Goal: Task Accomplishment & Management: Use online tool/utility

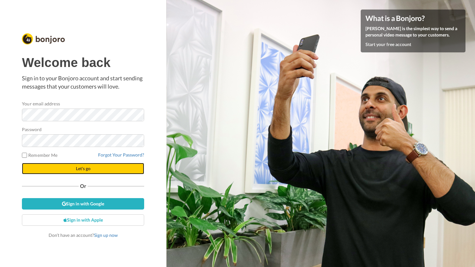
click at [80, 171] on button "Let's go" at bounding box center [83, 168] width 122 height 11
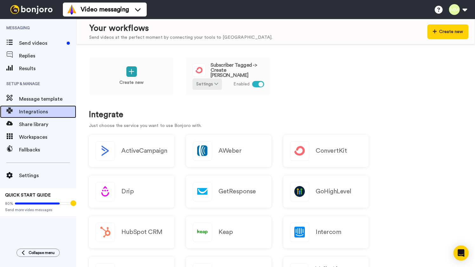
click at [33, 110] on span "Integrations" at bounding box center [47, 112] width 57 height 8
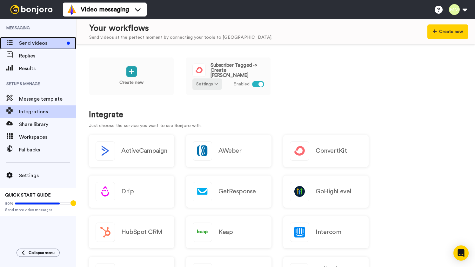
click at [34, 42] on span "Send videos" at bounding box center [41, 43] width 45 height 8
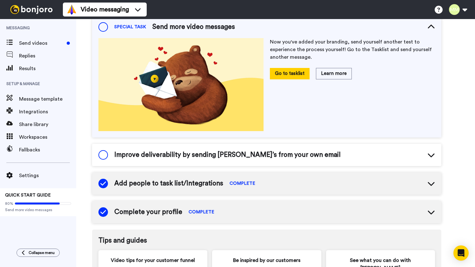
scroll to position [138, 0]
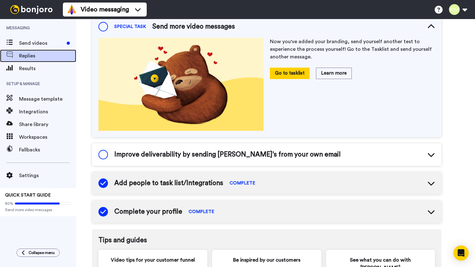
click at [26, 58] on span "Replies" at bounding box center [47, 56] width 57 height 8
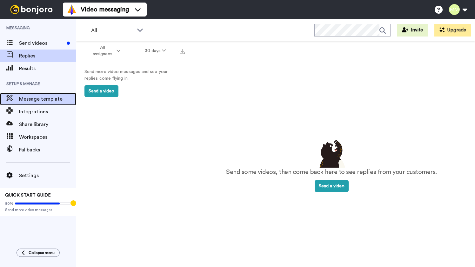
click at [43, 102] on span "Message template" at bounding box center [47, 99] width 57 height 8
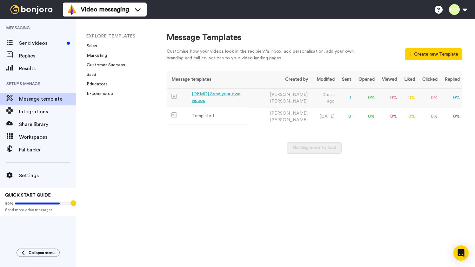
click at [227, 96] on div "[DEMO] Send your own videos" at bounding box center [219, 97] width 54 height 13
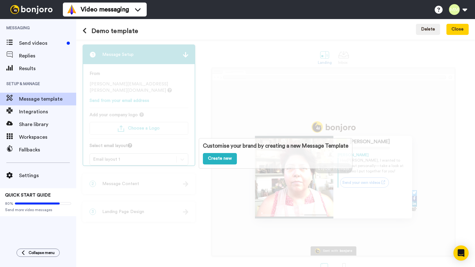
click at [84, 30] on icon at bounding box center [85, 31] width 4 height 6
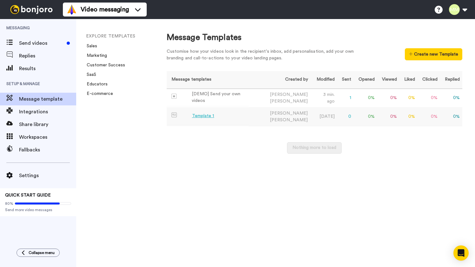
click at [201, 117] on div "Template 1" at bounding box center [203, 116] width 22 height 7
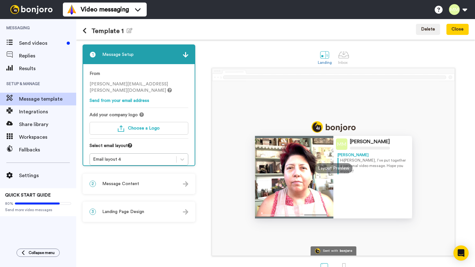
click at [132, 187] on span "Message Content" at bounding box center [120, 184] width 37 height 6
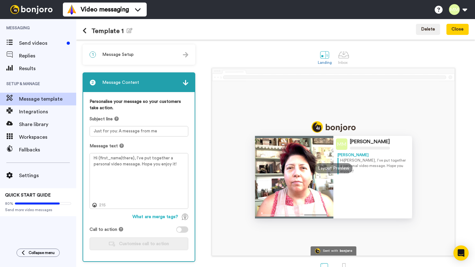
click at [187, 84] on img at bounding box center [185, 82] width 5 height 5
click at [185, 83] on img at bounding box center [185, 82] width 5 height 5
click at [205, 74] on div "Margarete Miller Margarete Hi Tom , I’ve put together a personal video message.…" at bounding box center [333, 162] width 270 height 188
click at [191, 57] on div "1 Message Setup" at bounding box center [138, 54] width 111 height 19
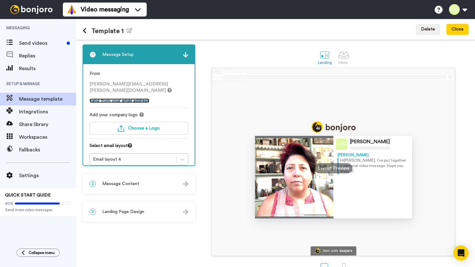
click at [141, 98] on link "Send from your email address" at bounding box center [120, 100] width 60 height 4
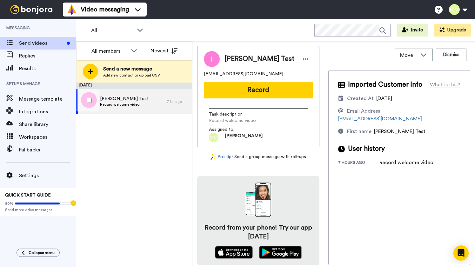
click at [130, 104] on span "Record welcome video" at bounding box center [124, 104] width 49 height 5
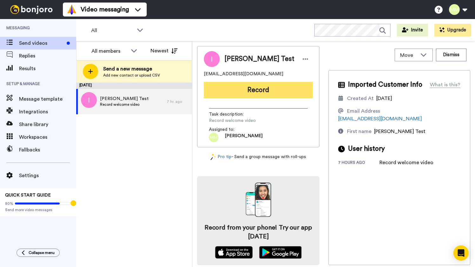
click at [260, 90] on button "Record" at bounding box center [258, 90] width 109 height 17
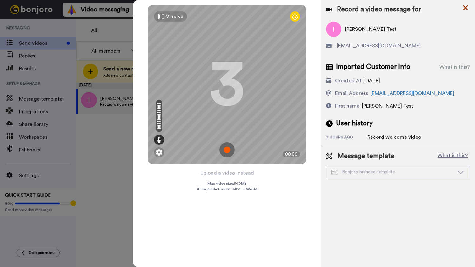
click at [466, 6] on icon at bounding box center [465, 8] width 6 height 8
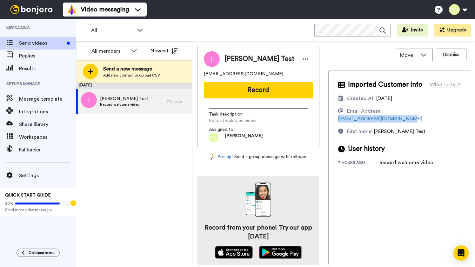
drag, startPoint x: 451, startPoint y: 112, endPoint x: 381, endPoint y: 113, distance: 69.9
click at [381, 113] on div "Email Address [EMAIL_ADDRESS][DOMAIN_NAME]" at bounding box center [399, 114] width 122 height 15
